Goal: Information Seeking & Learning: Check status

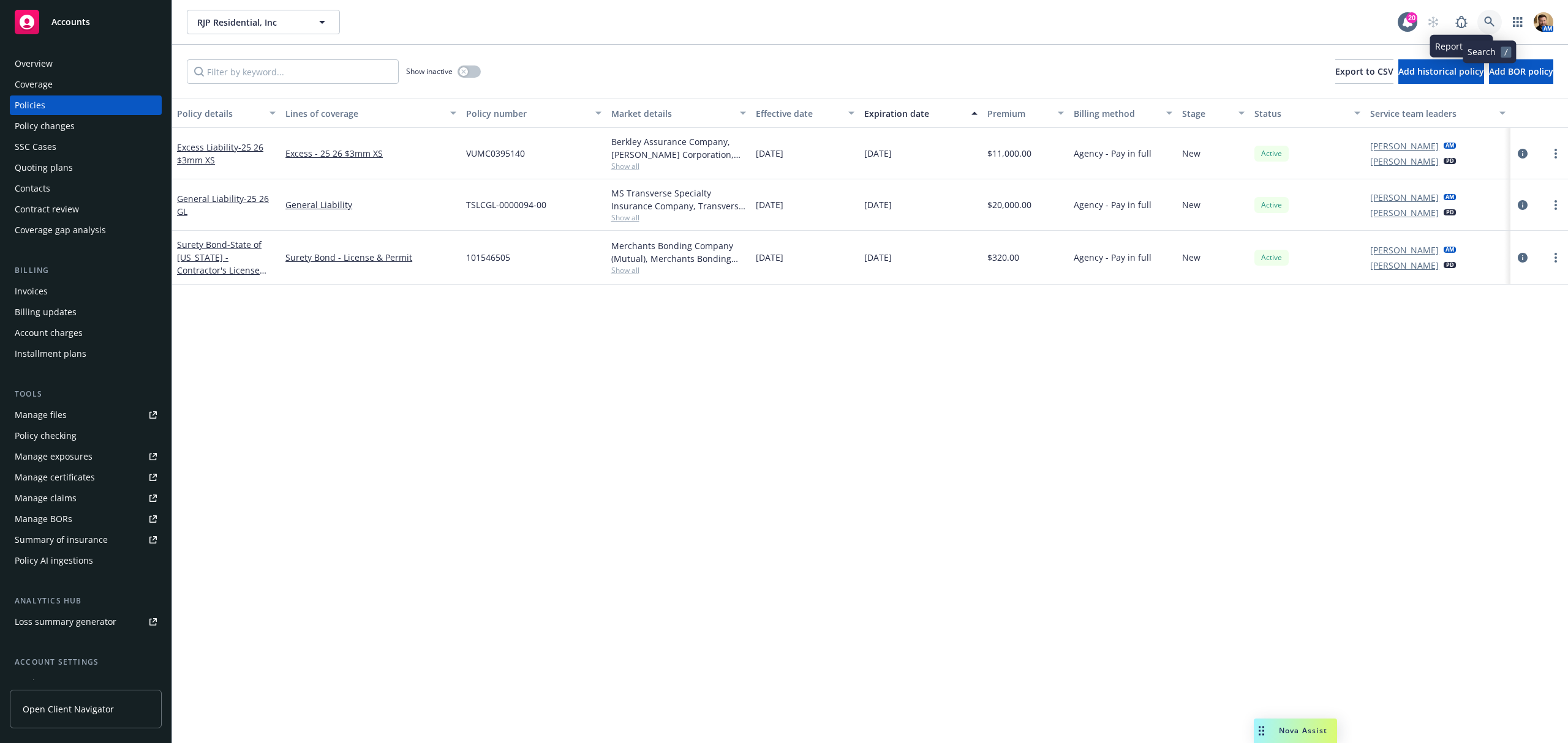
click at [1257, 18] on icon at bounding box center [1489, 22] width 11 height 11
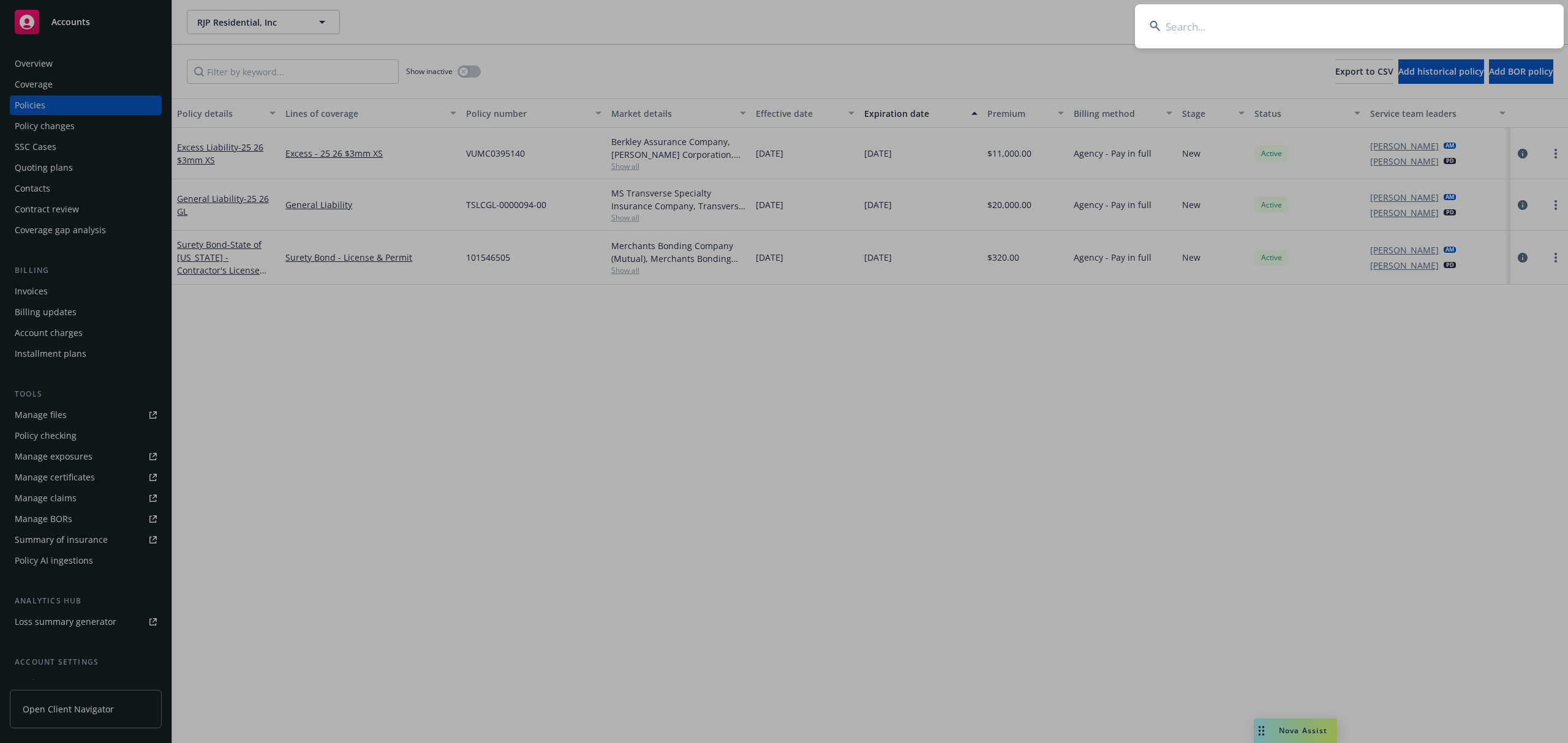
click at [1257, 27] on input at bounding box center [1349, 26] width 429 height 45
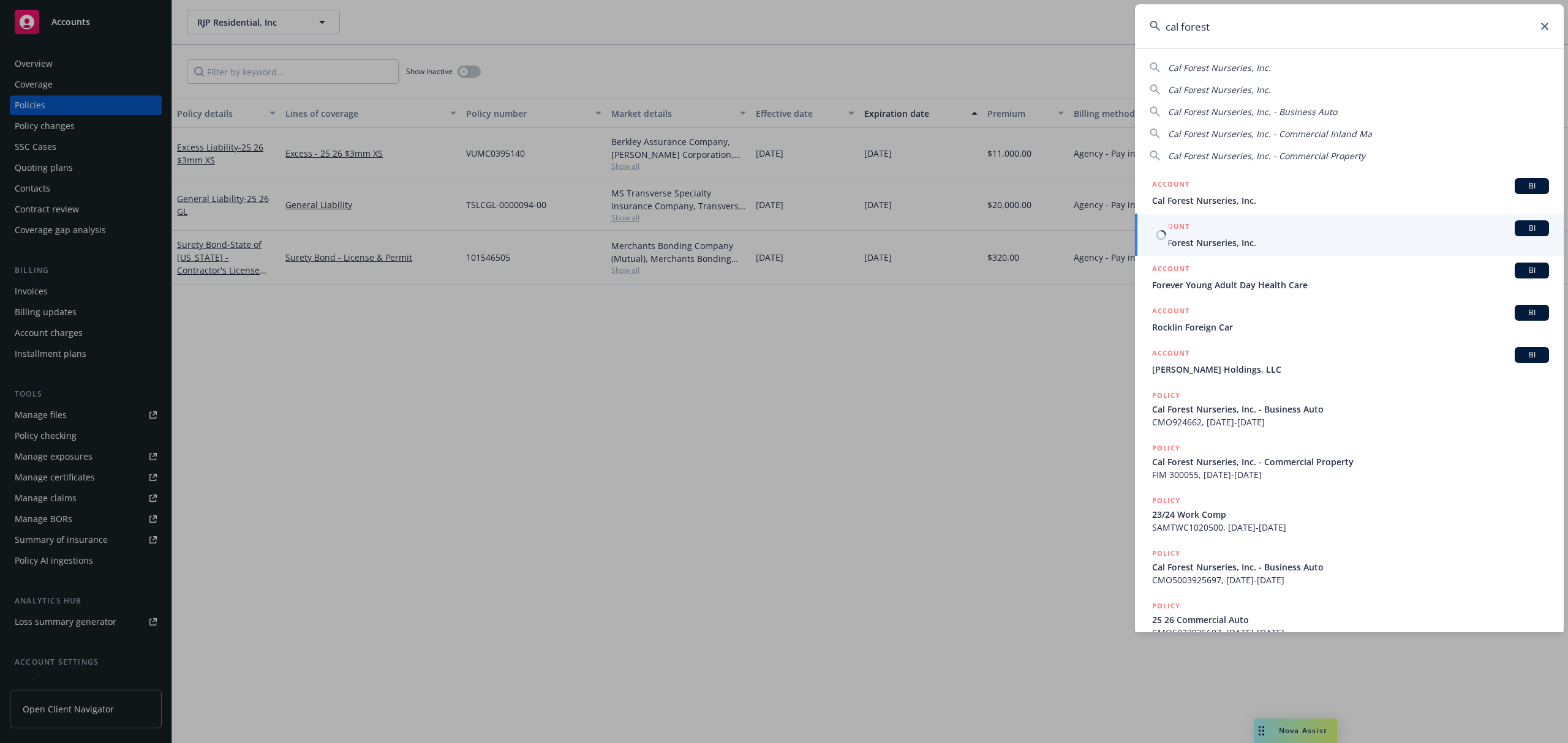
type input "cal forest"
click at [1175, 246] on span "Cal Forest Nurseries, Inc." at bounding box center [1350, 243] width 397 height 13
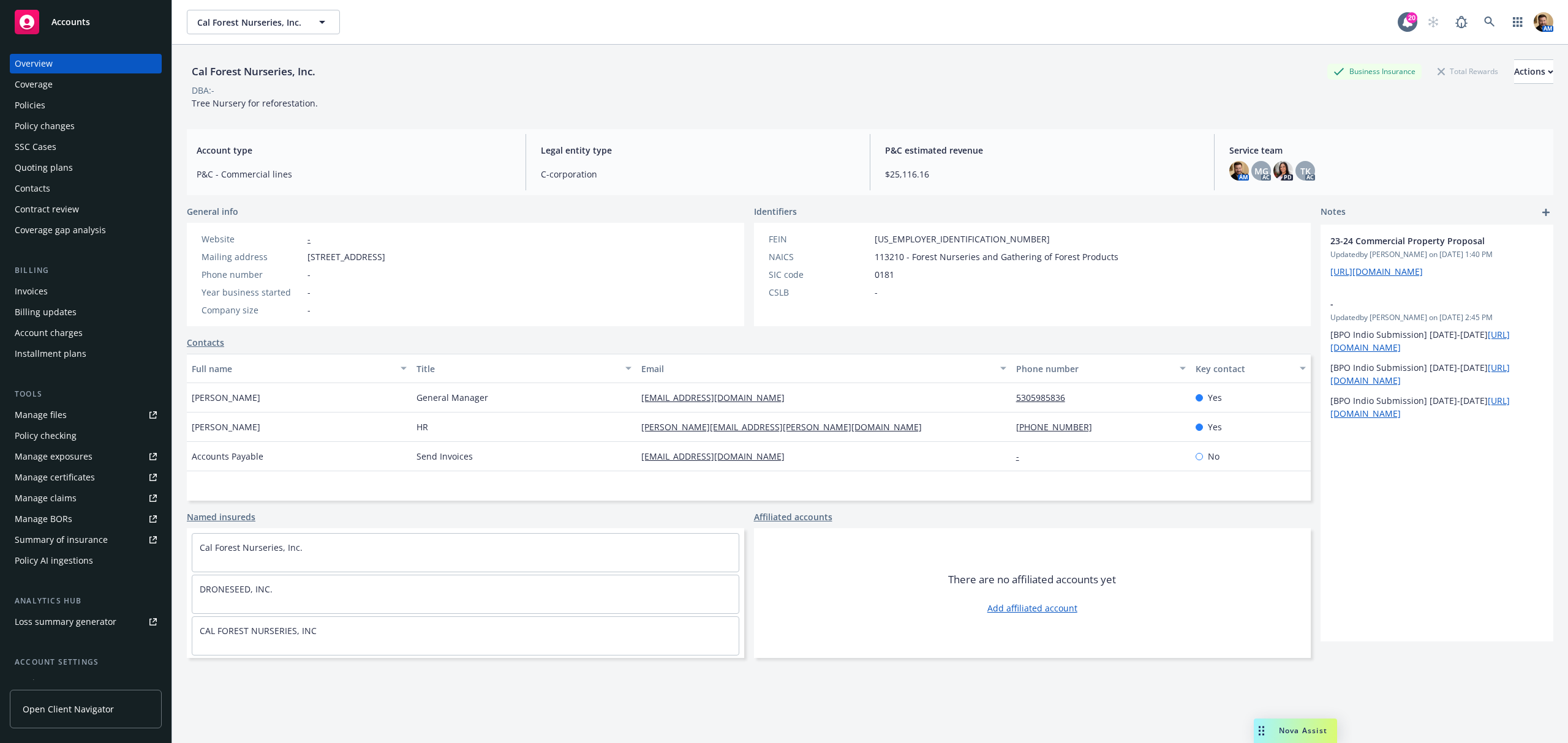
click at [56, 98] on div "Policies" at bounding box center [85, 105] width 142 height 20
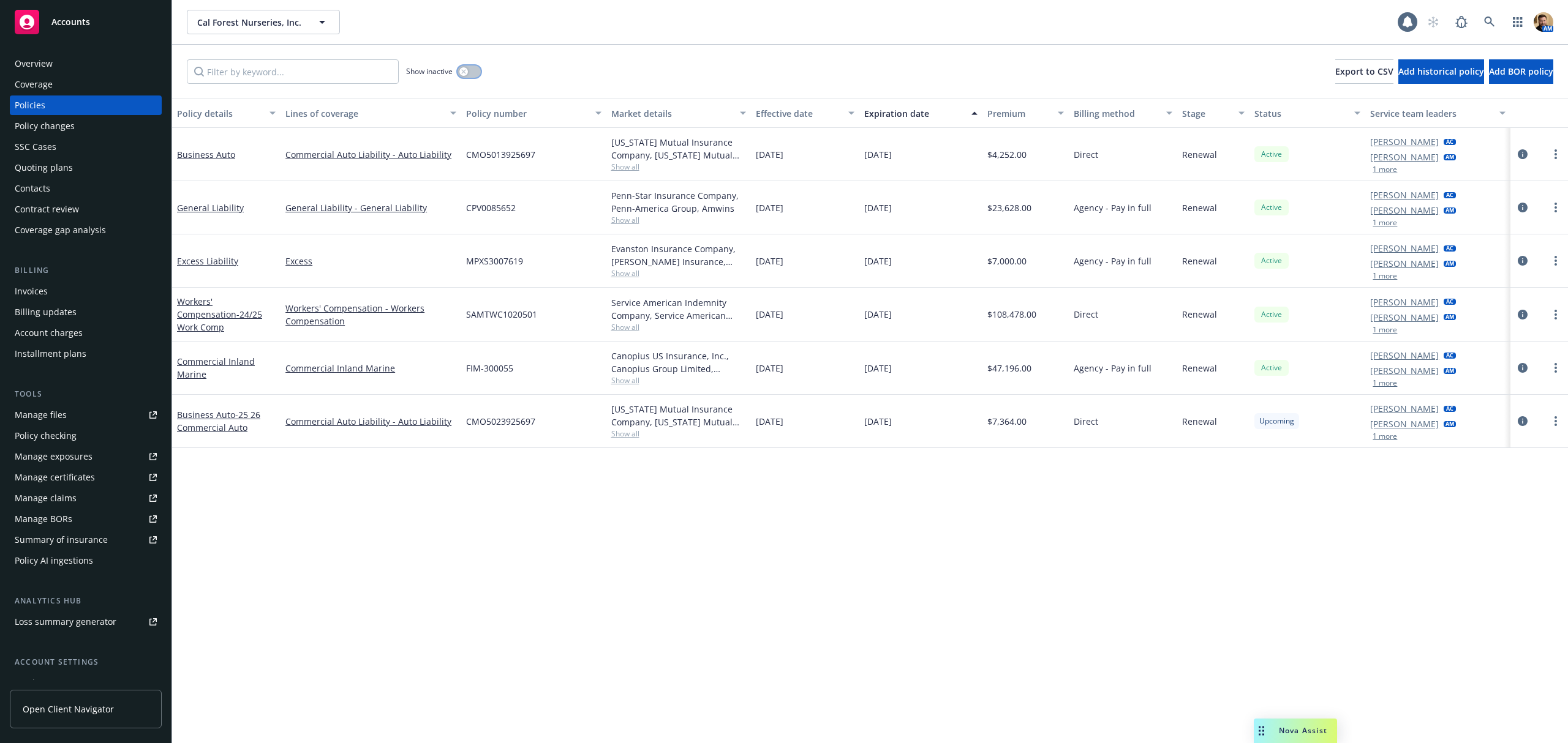
click at [467, 69] on div "button" at bounding box center [463, 71] width 8 height 8
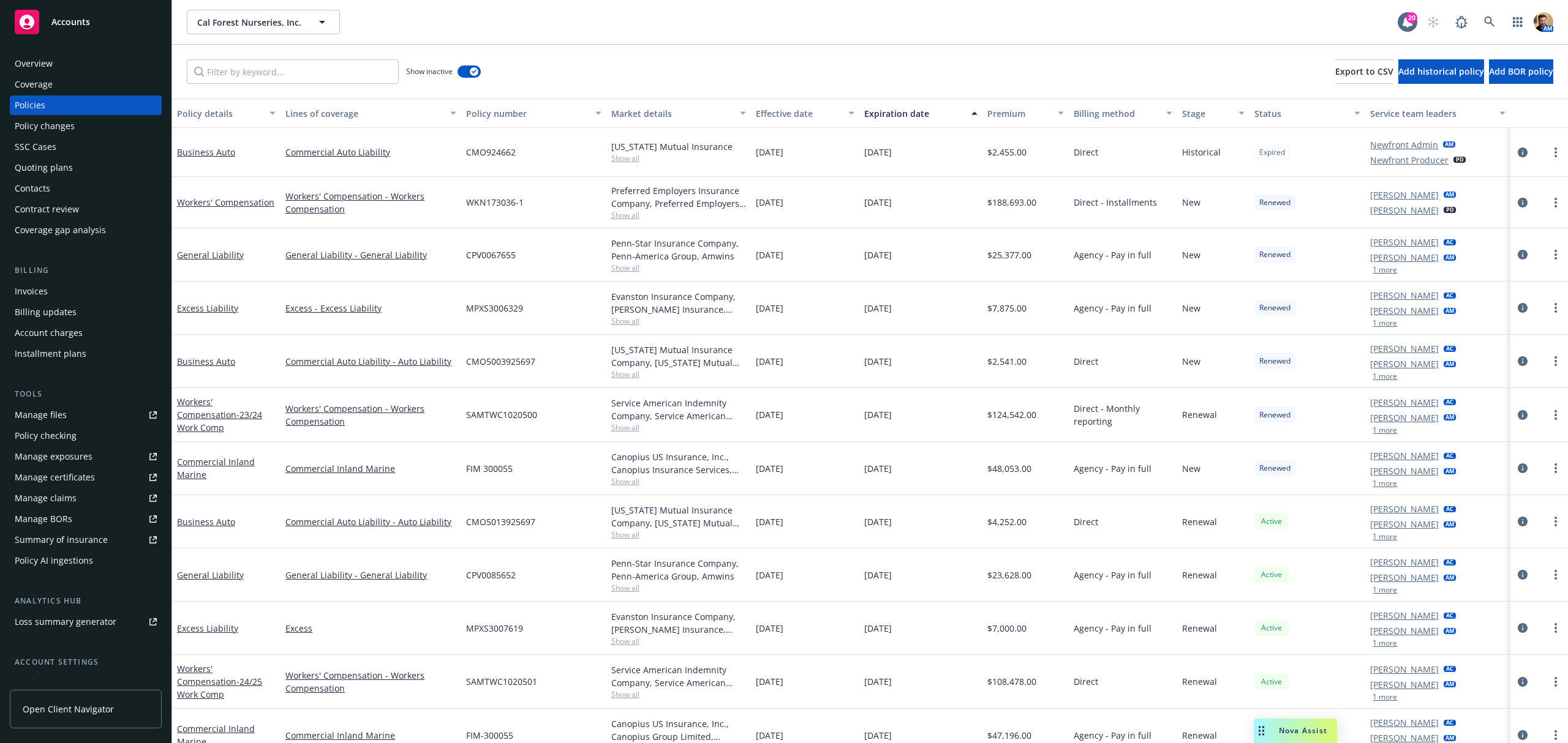
click at [344, 114] on div "Lines of coverage" at bounding box center [363, 114] width 157 height 13
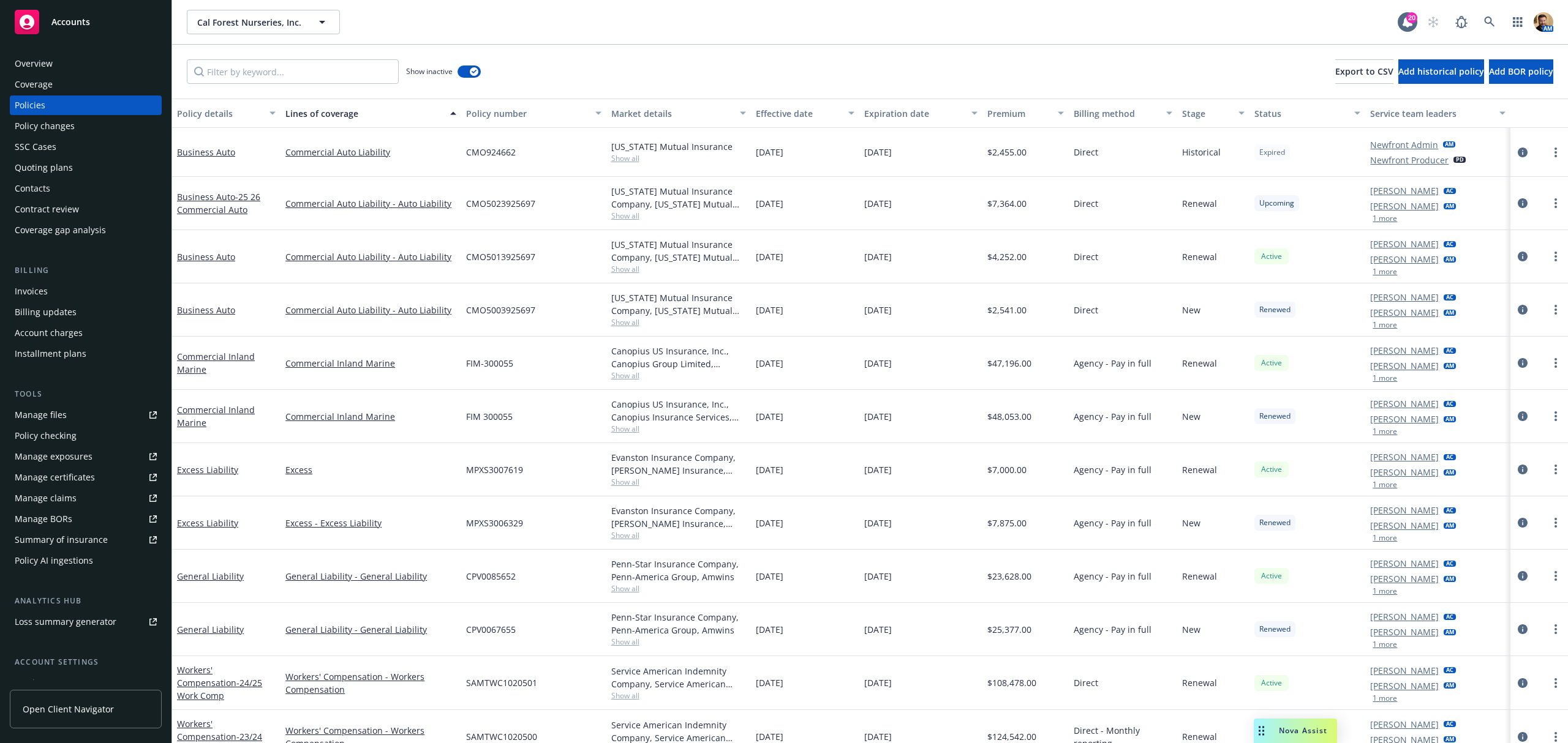
click at [76, 57] on div "Overview" at bounding box center [85, 64] width 142 height 20
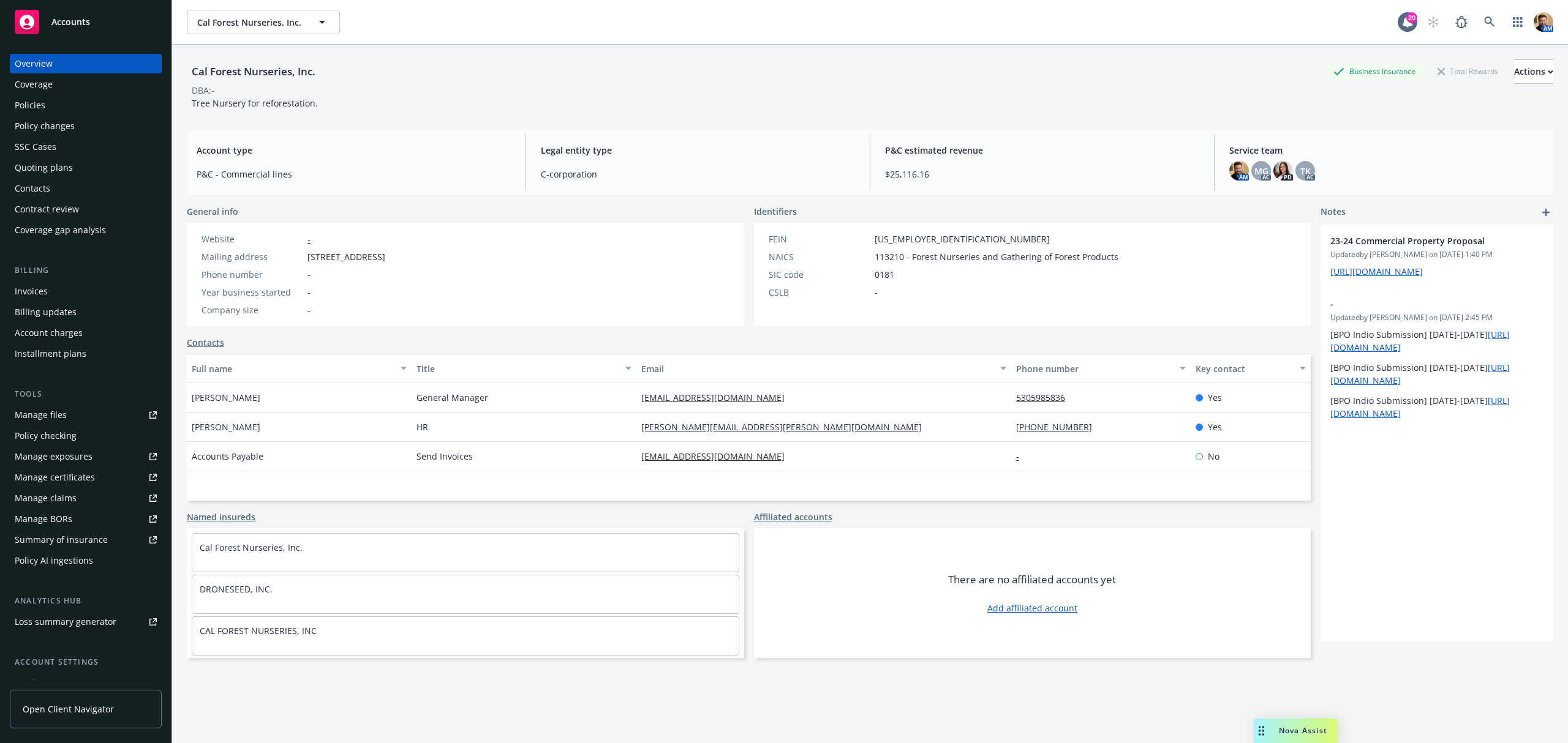
click at [45, 159] on div "Quoting plans" at bounding box center [44, 168] width 58 height 20
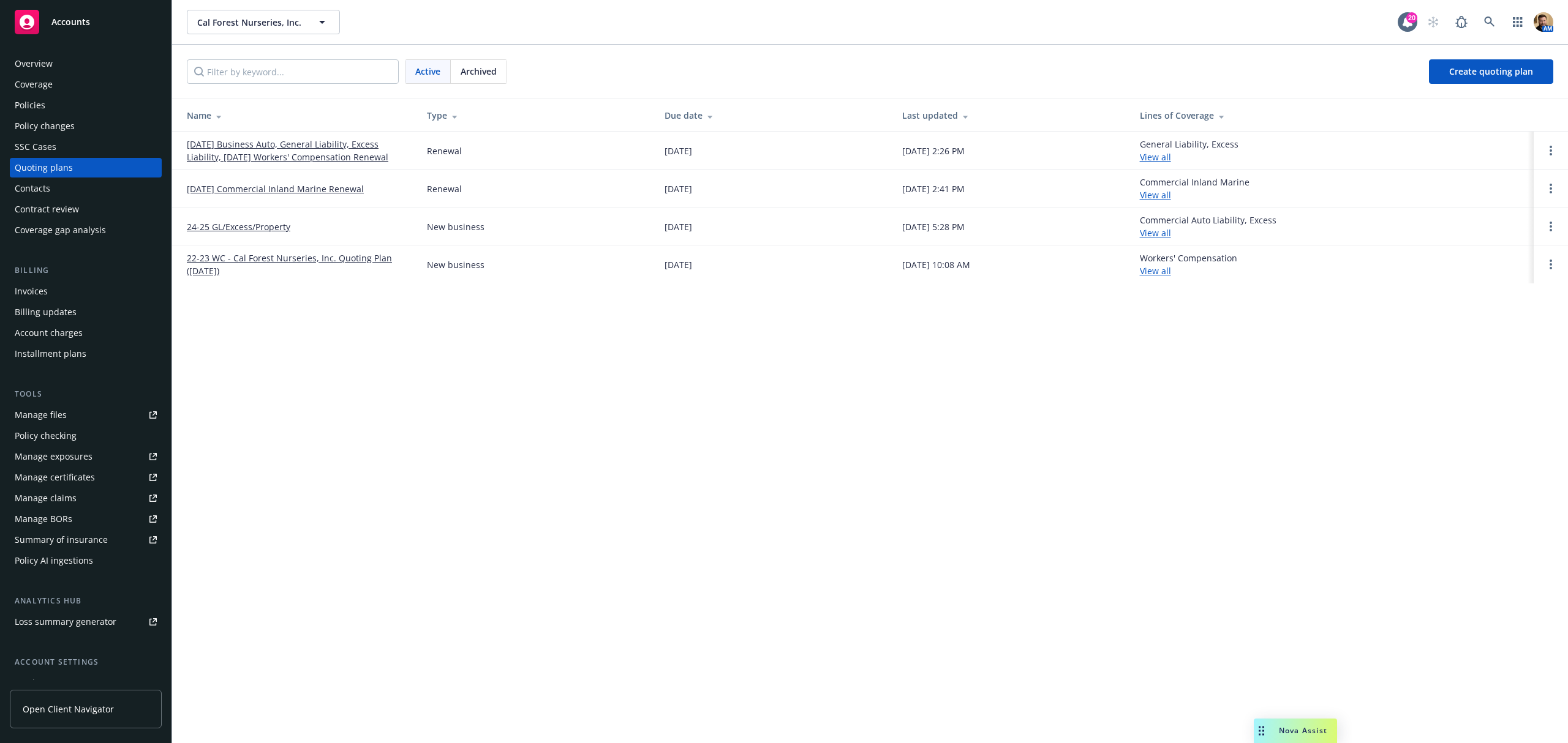
click at [300, 144] on link "[DATE] Business Auto, General Liability, Excess Liability, [DATE] Workers' Comp…" at bounding box center [297, 151] width 221 height 25
